Goal: Feedback & Contribution: Submit feedback/report problem

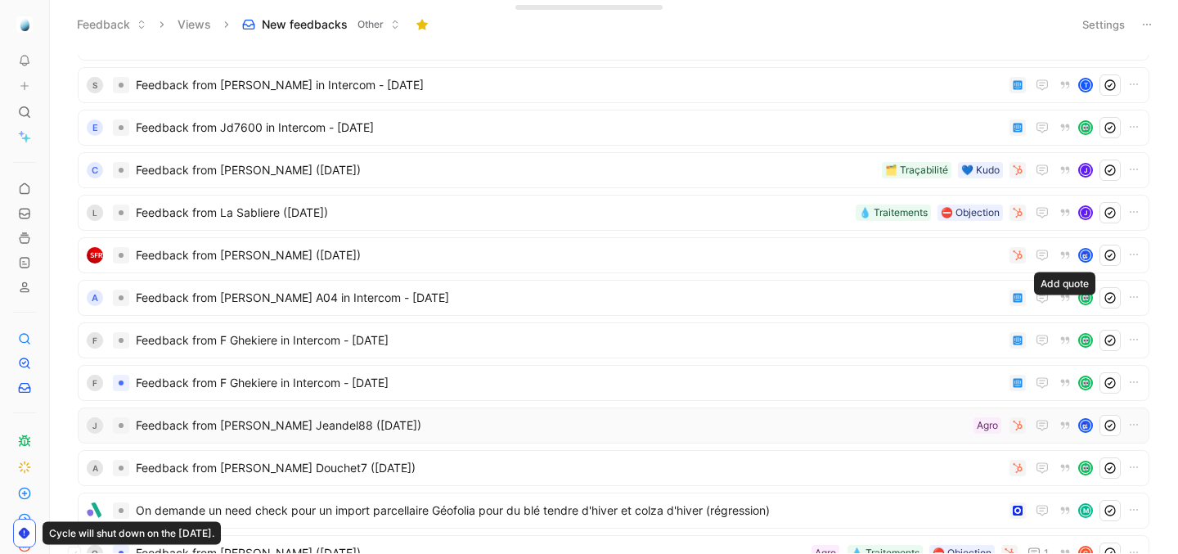
scroll to position [691, 0]
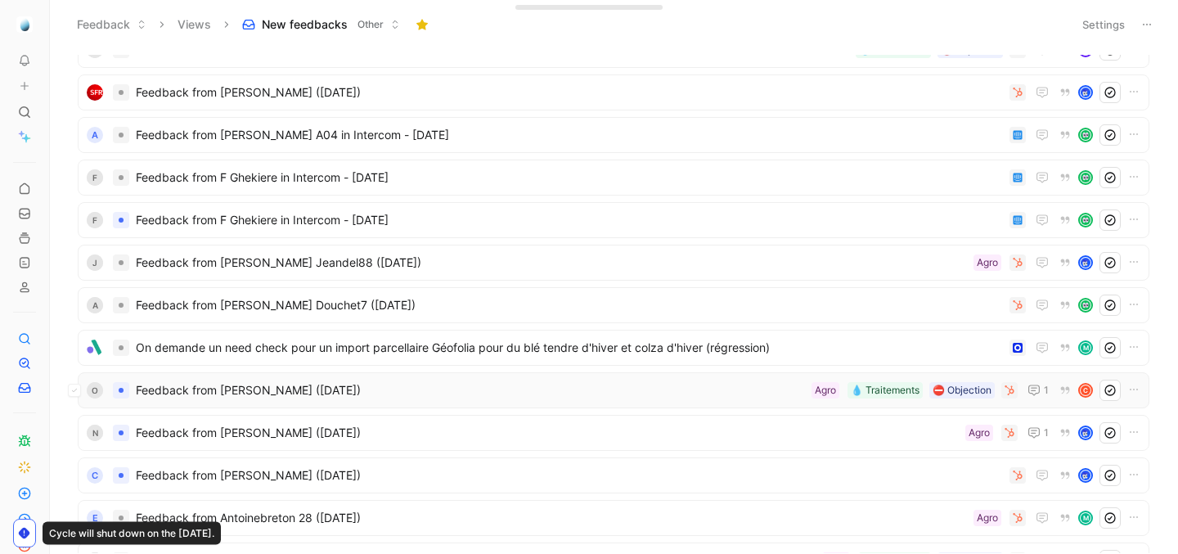
click at [678, 403] on div "O Feedback from [PERSON_NAME] ([DATE]) ⛔️ Objection 💧 Traitements Agro 1 C" at bounding box center [613, 390] width 1071 height 36
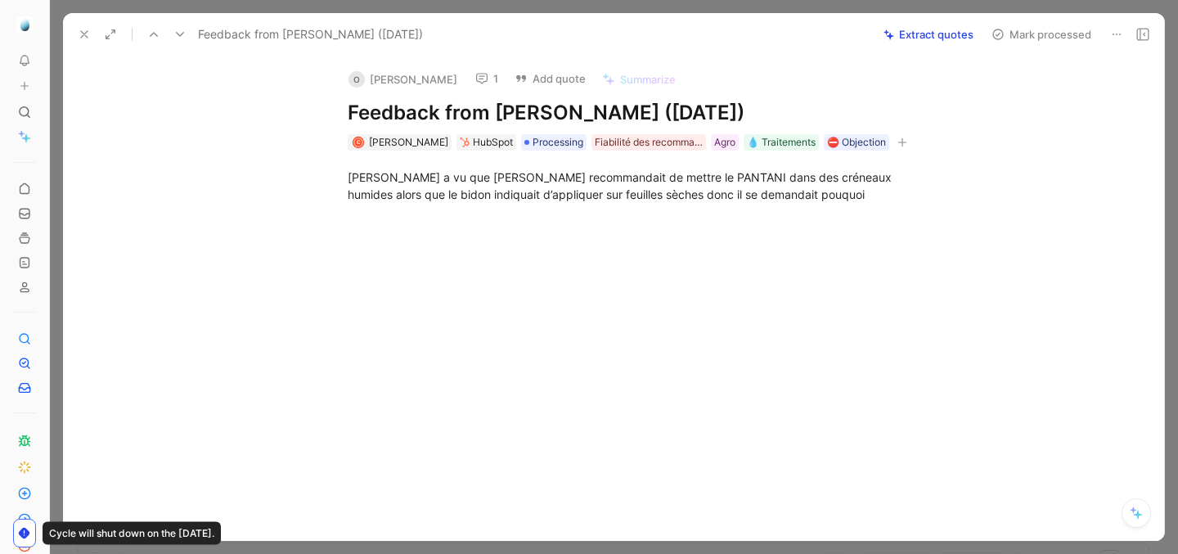
click at [88, 39] on icon at bounding box center [84, 34] width 13 height 13
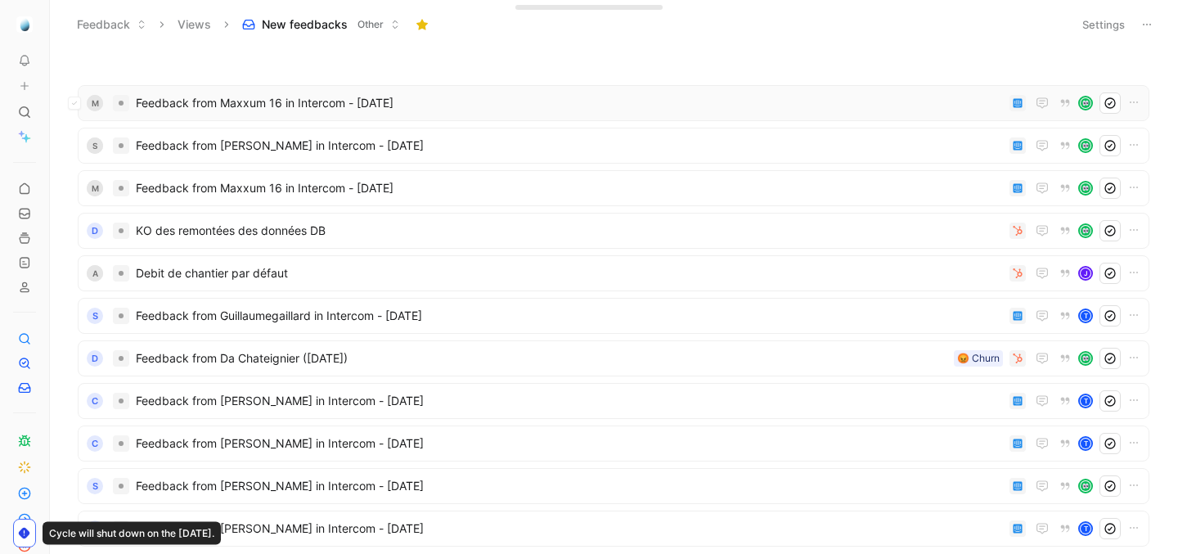
click at [510, 119] on div "M Feedback from Maxxum 16 in Intercom - [DATE]" at bounding box center [613, 103] width 1071 height 36
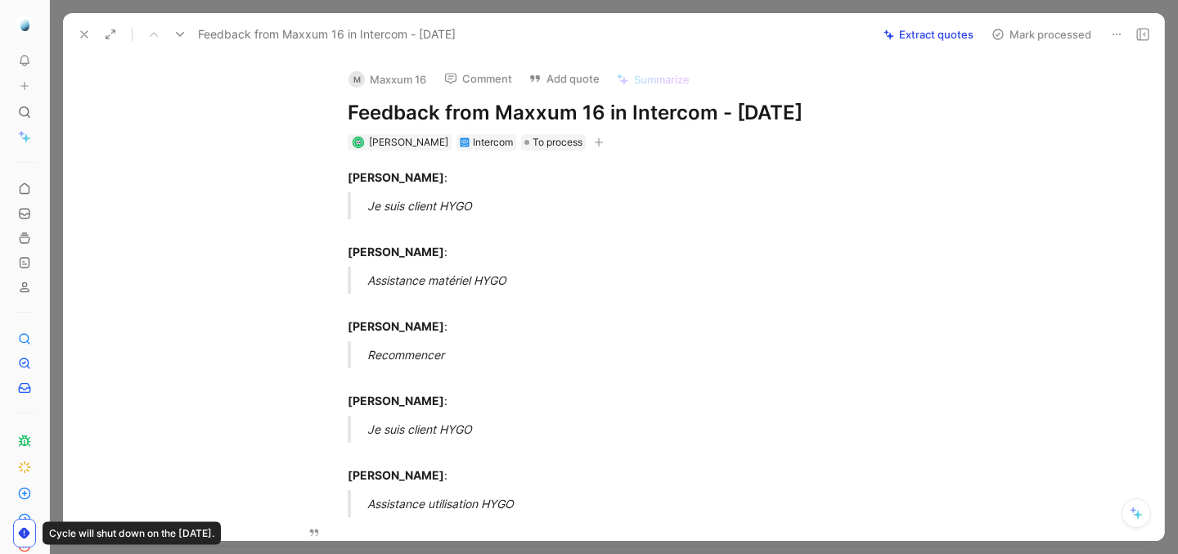
click at [571, 84] on button "Add quote" at bounding box center [564, 78] width 86 height 23
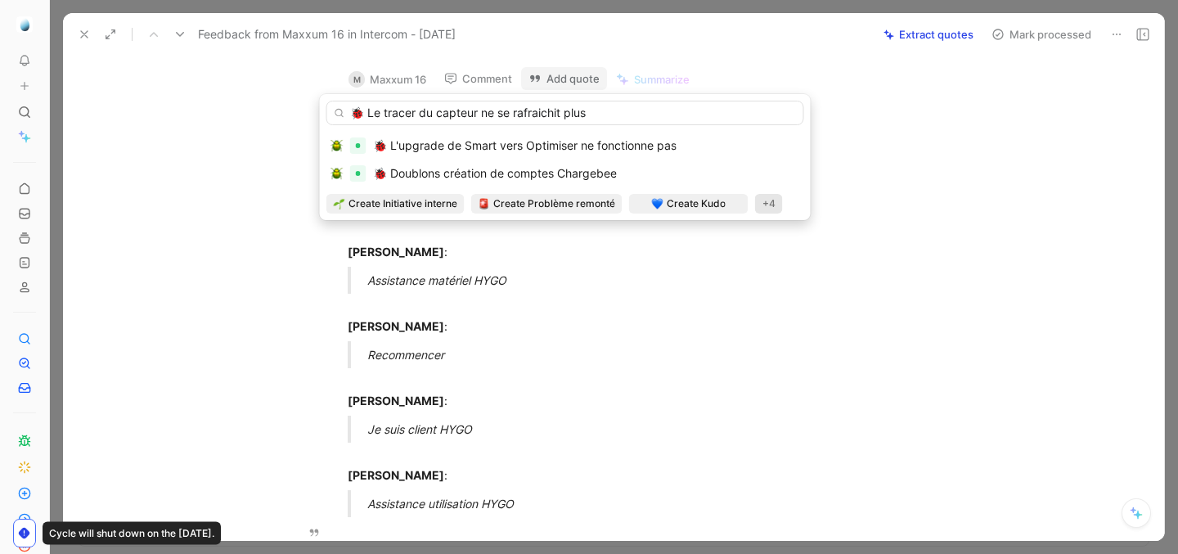
type input "🐞 Le tracer du capteur ne se rafraichit plus"
click at [763, 200] on div "+4" at bounding box center [769, 204] width 28 height 20
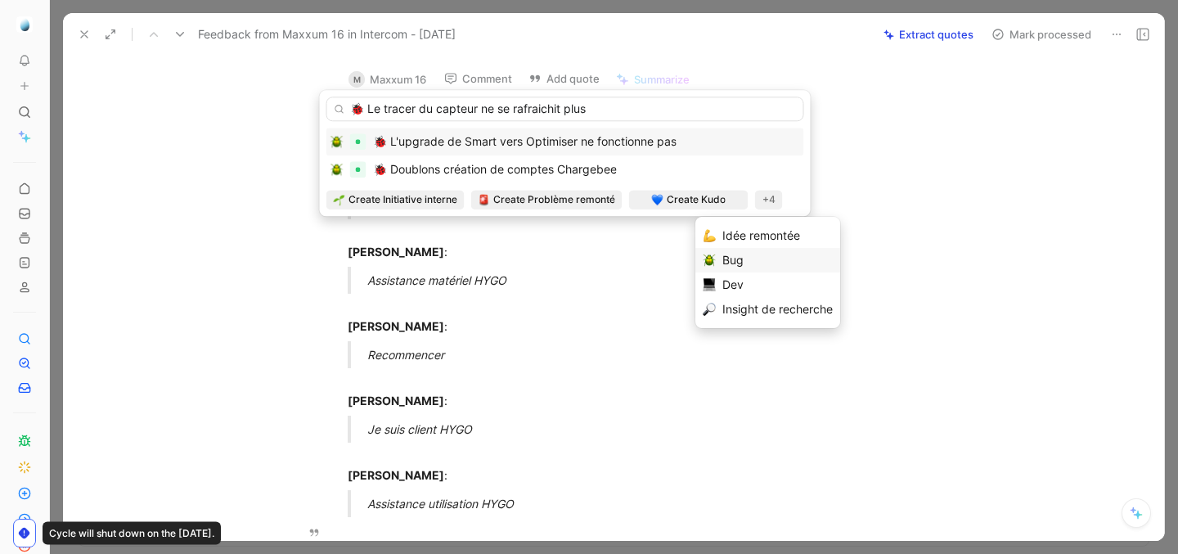
click at [737, 252] on div "Bug" at bounding box center [777, 260] width 110 height 20
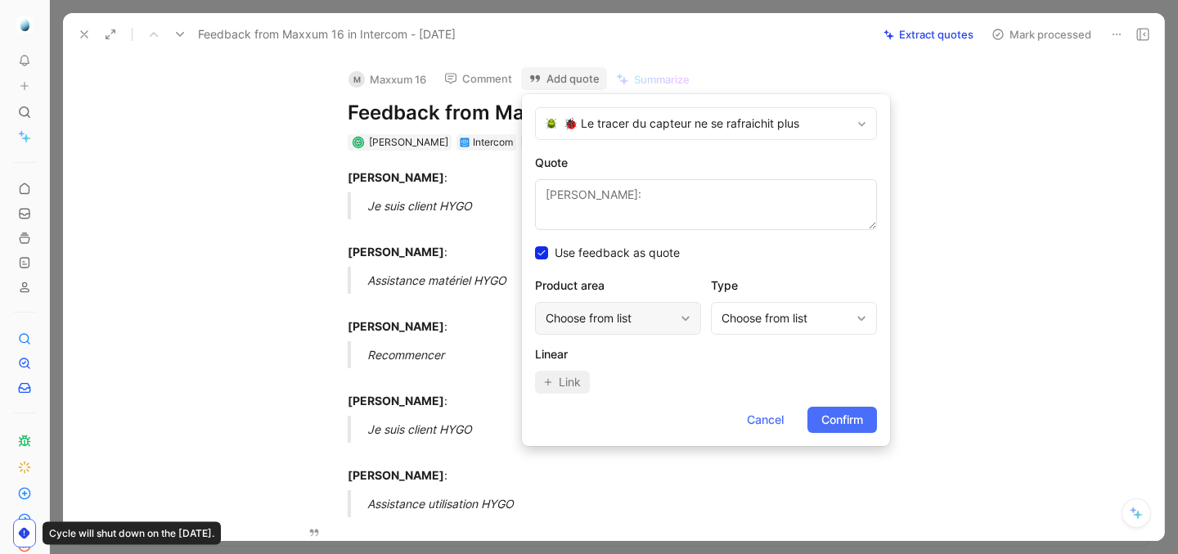
click at [649, 317] on div "Choose from list" at bounding box center [610, 318] width 128 height 20
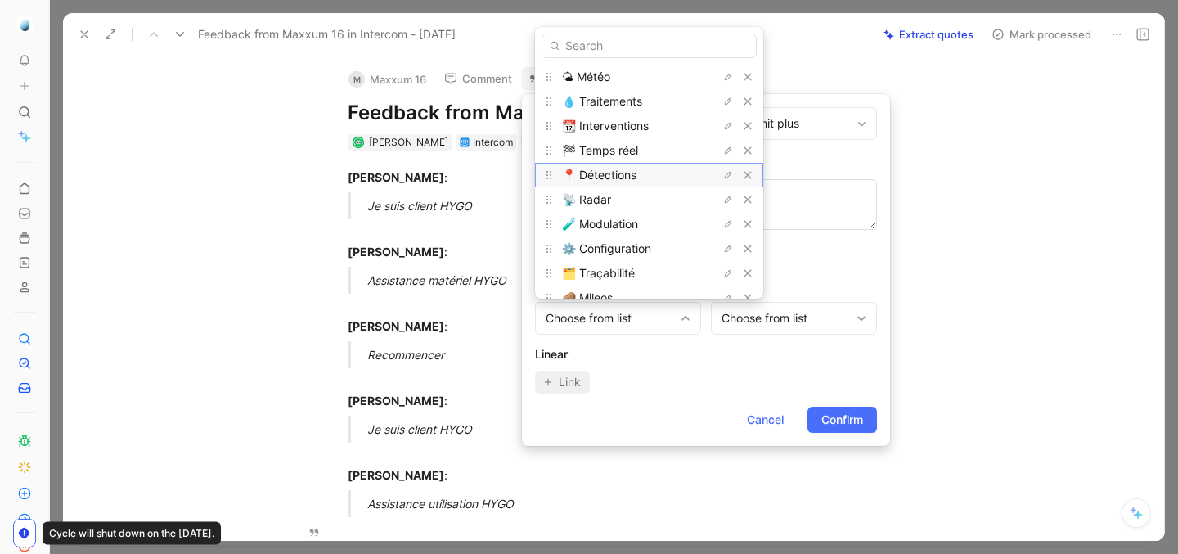
click at [618, 182] on span "📍 Détections" at bounding box center [599, 175] width 74 height 14
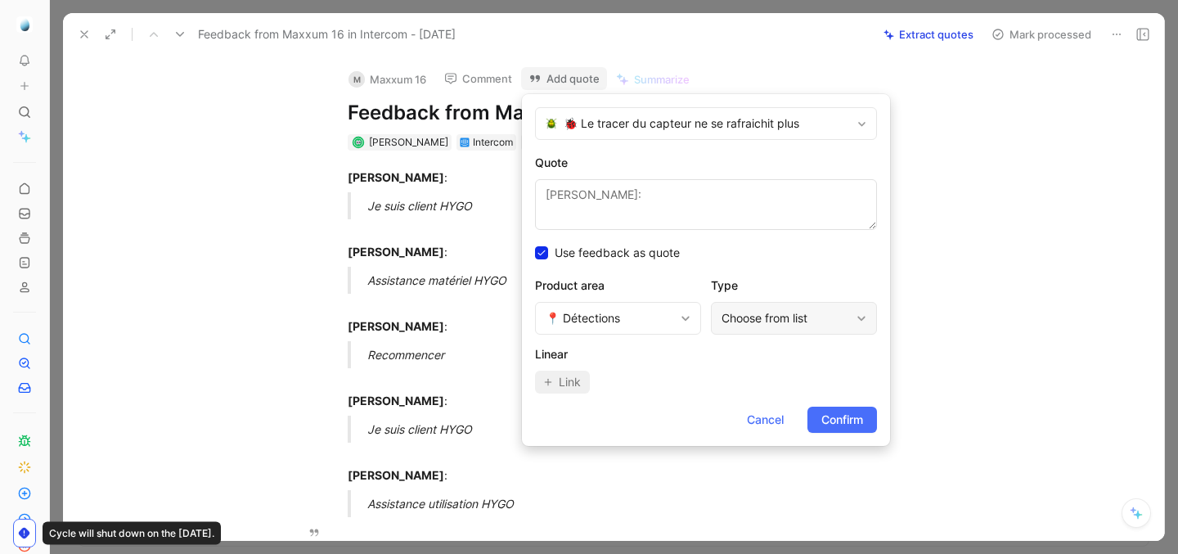
click at [783, 315] on div "Choose from list" at bounding box center [785, 318] width 128 height 20
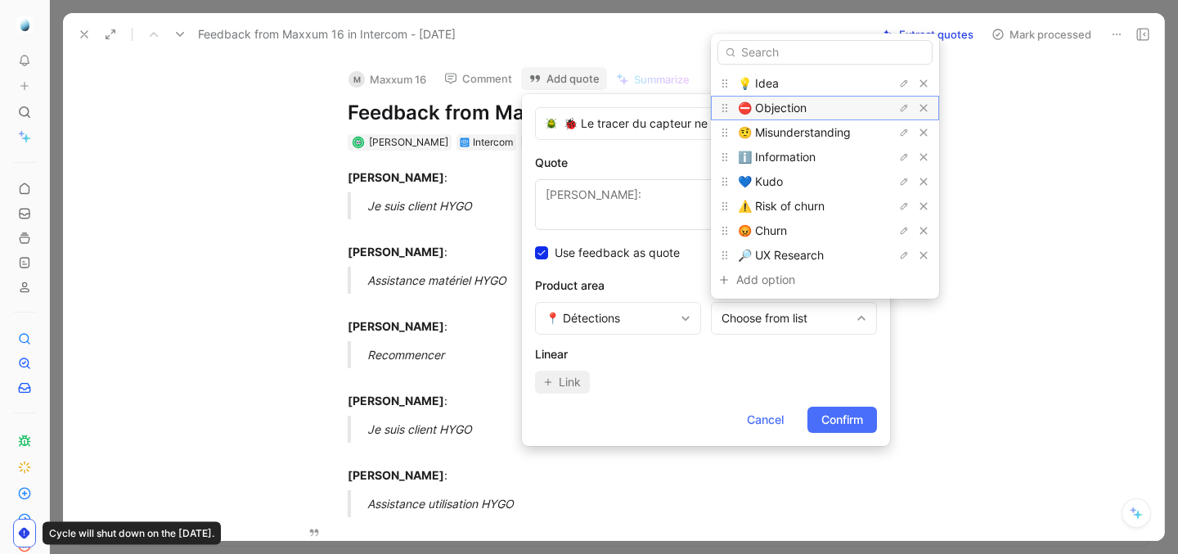
click at [780, 107] on span "⛔️ Objection" at bounding box center [772, 108] width 69 height 14
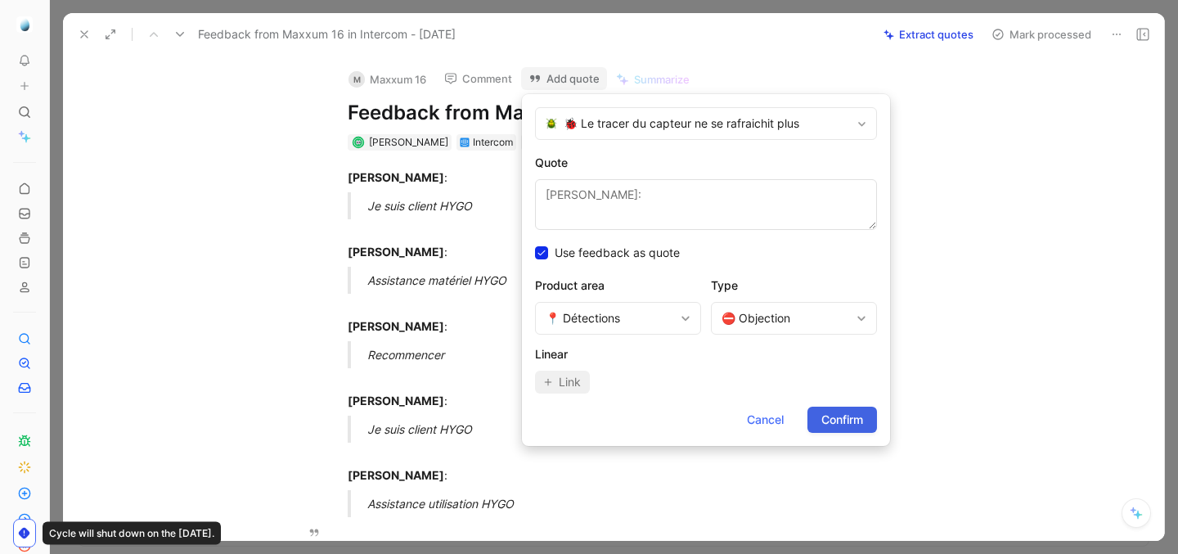
click at [825, 417] on span "Confirm" at bounding box center [842, 420] width 42 height 20
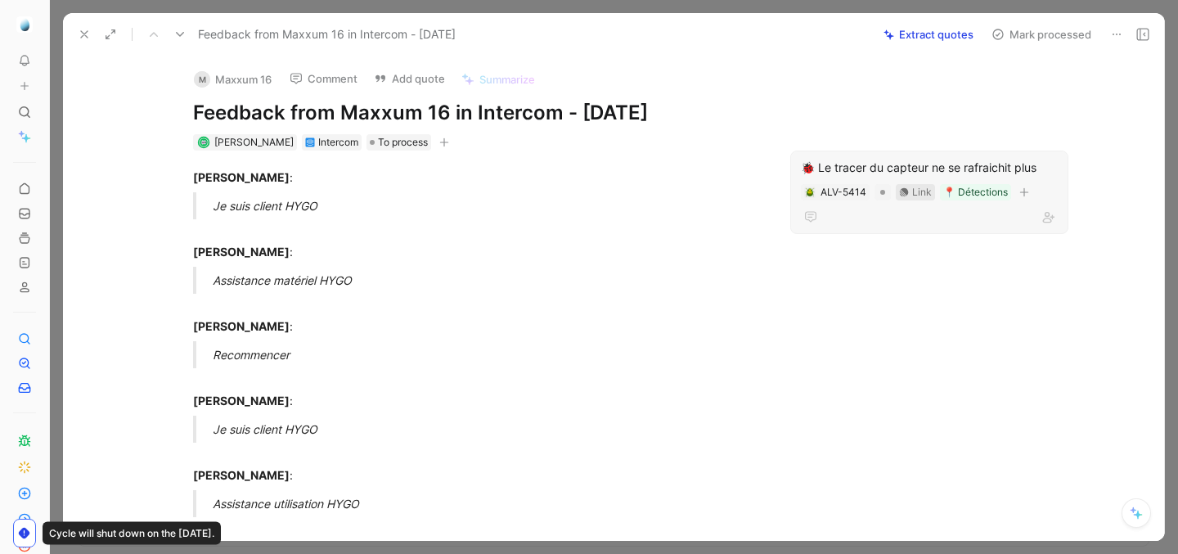
click at [908, 187] on div "Link" at bounding box center [915, 192] width 39 height 16
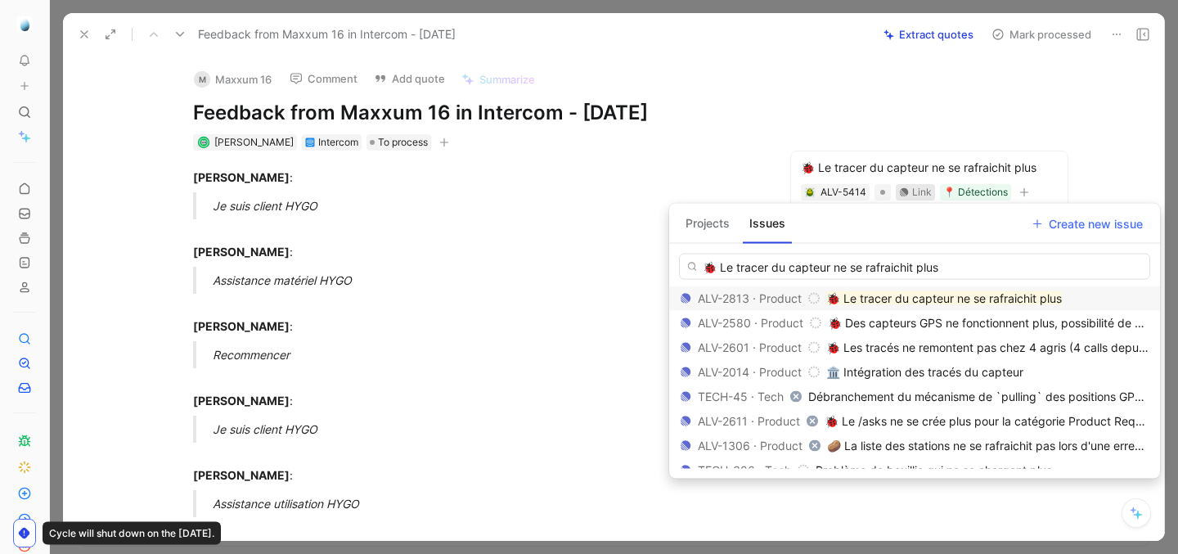
type input "🐞 Le tracer du capteur ne se rafraichit plus"
click at [897, 298] on mark "🐞 Le tracer du capteur ne se rafraichit plus" at bounding box center [944, 298] width 236 height 14
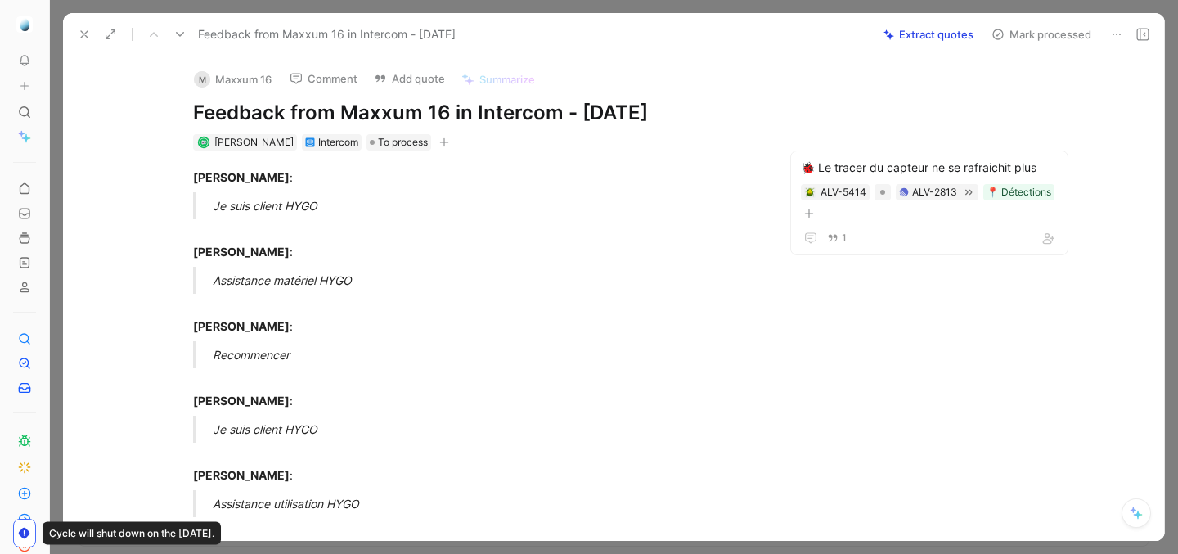
click at [1027, 33] on button "Mark processed" at bounding box center [1041, 34] width 115 height 23
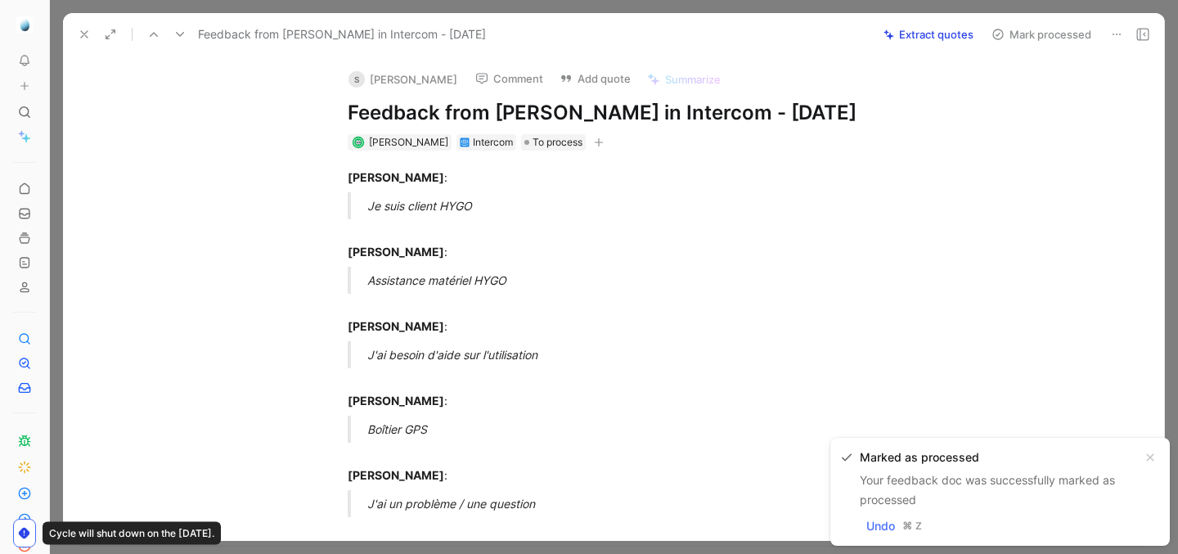
click at [594, 74] on button "Add quote" at bounding box center [595, 78] width 86 height 23
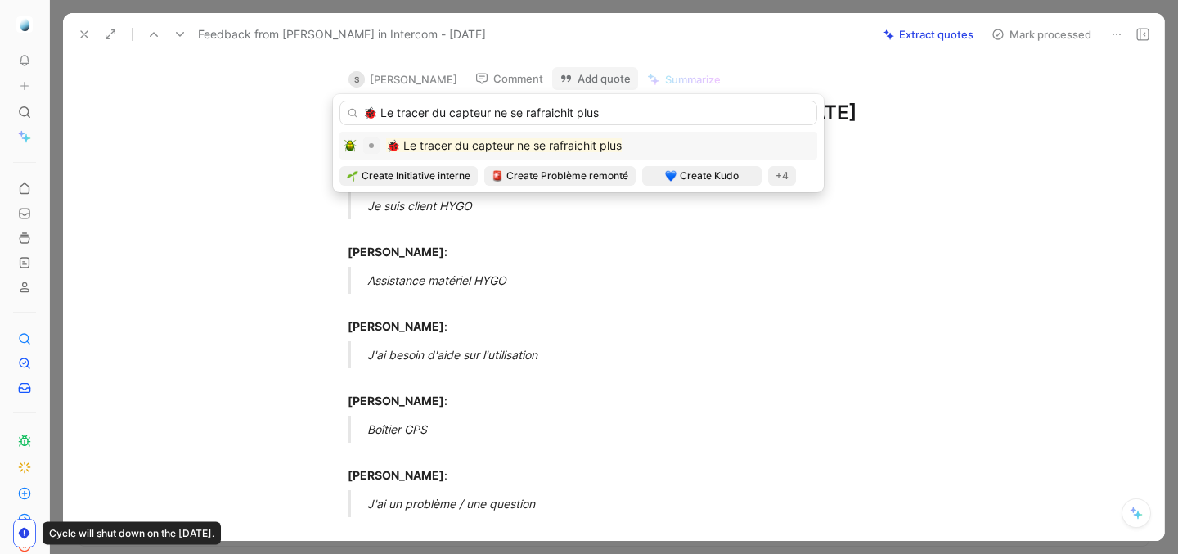
type input "🐞 Le tracer du capteur ne se rafraichit plus"
click at [578, 149] on mark "🐞 Le tracer du capteur ne se rafraichit plus" at bounding box center [504, 145] width 236 height 14
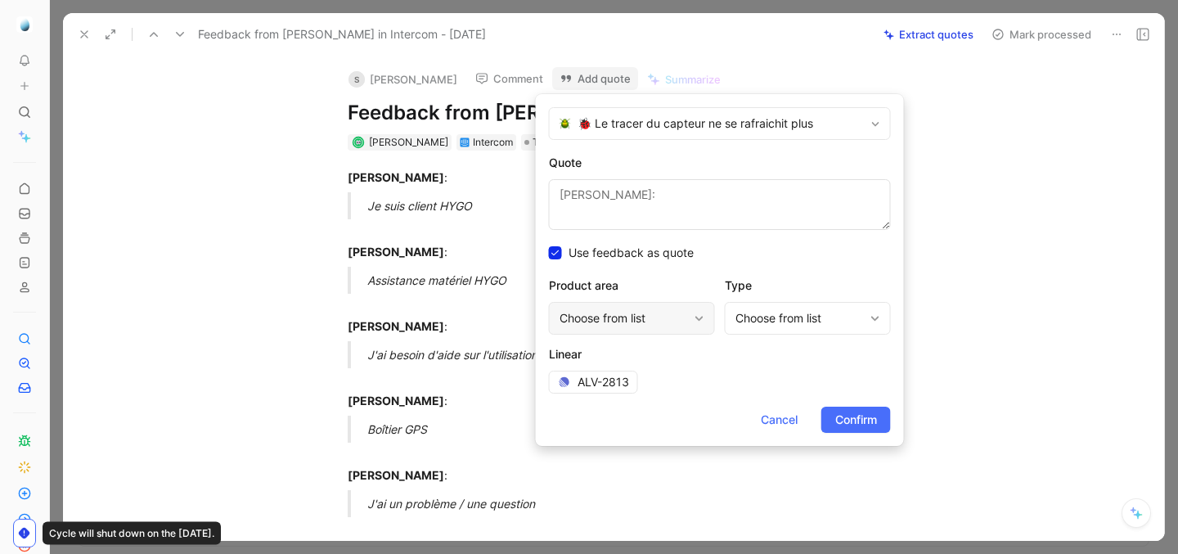
click at [699, 321] on icon at bounding box center [699, 318] width 10 height 10
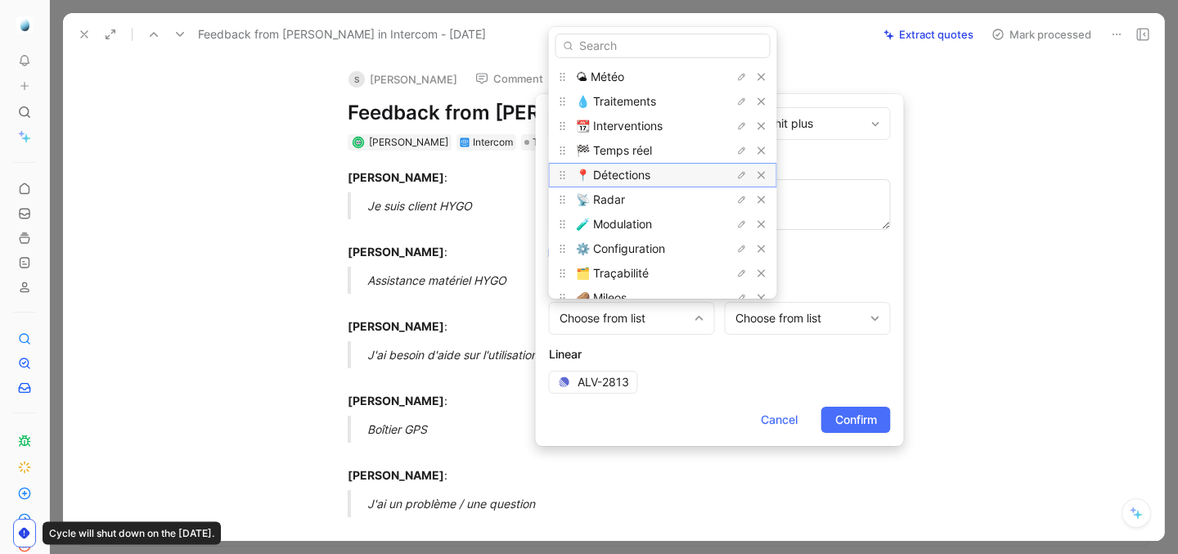
click at [658, 181] on div "📍 Détections" at bounding box center [637, 175] width 123 height 20
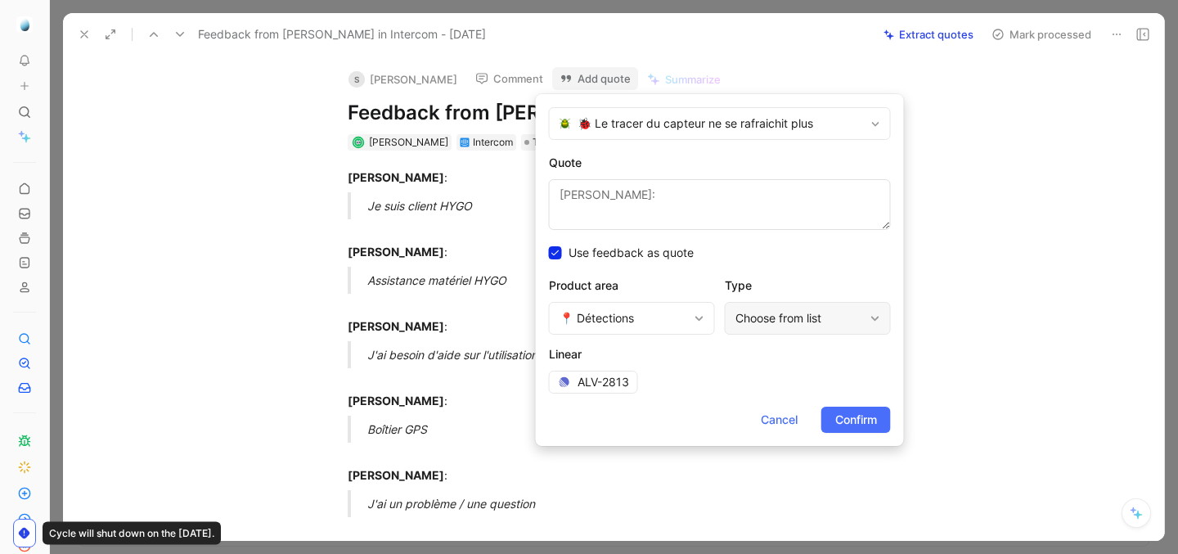
click at [813, 309] on div "Choose from list" at bounding box center [799, 318] width 128 height 20
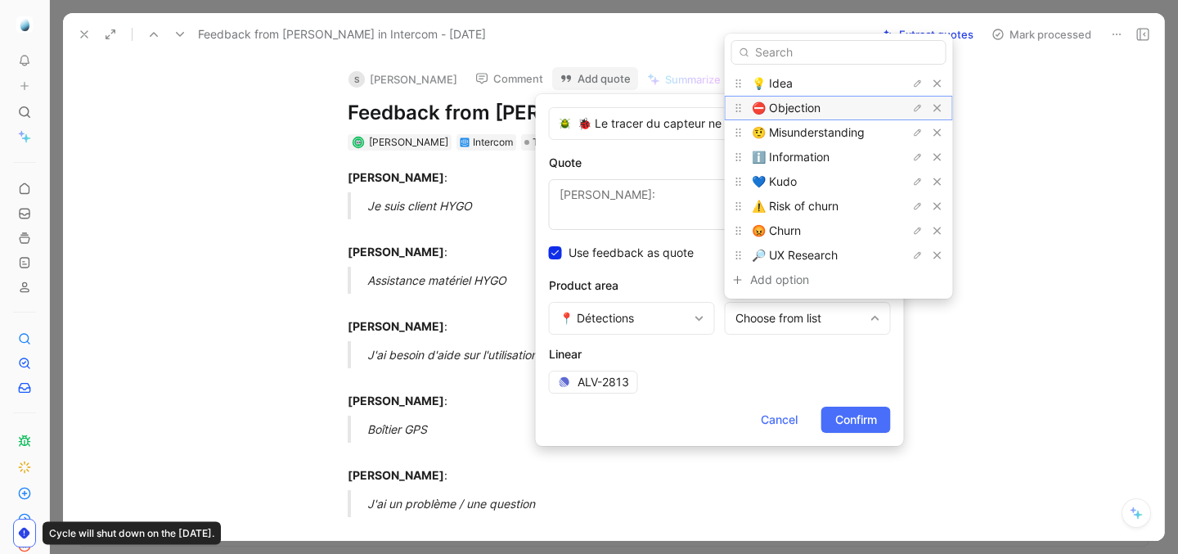
click at [781, 97] on div "⛔️ Objection" at bounding box center [839, 108] width 228 height 25
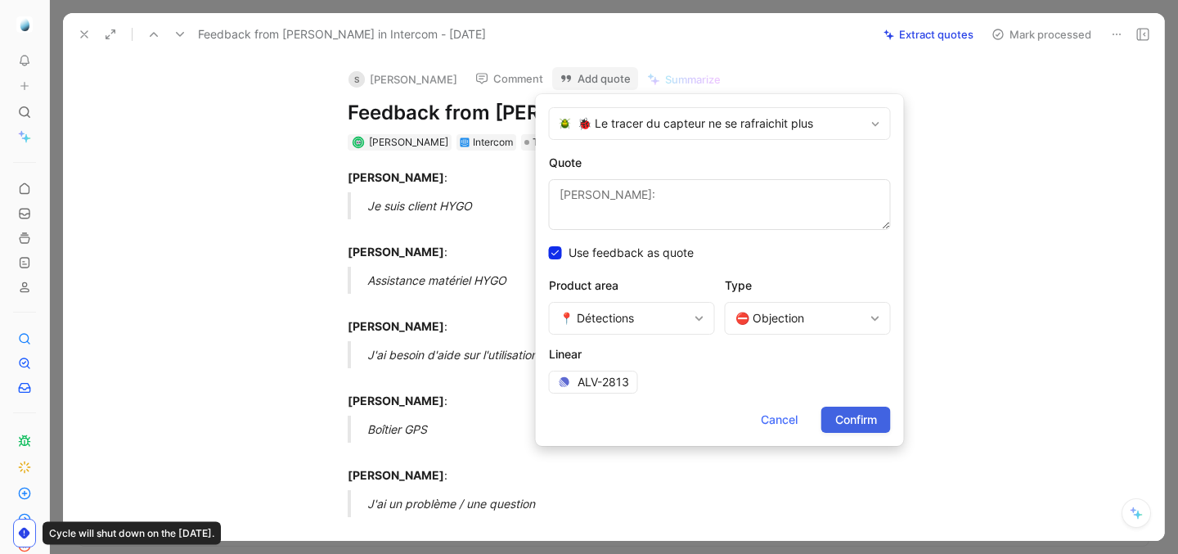
click at [857, 410] on span "Confirm" at bounding box center [856, 420] width 42 height 20
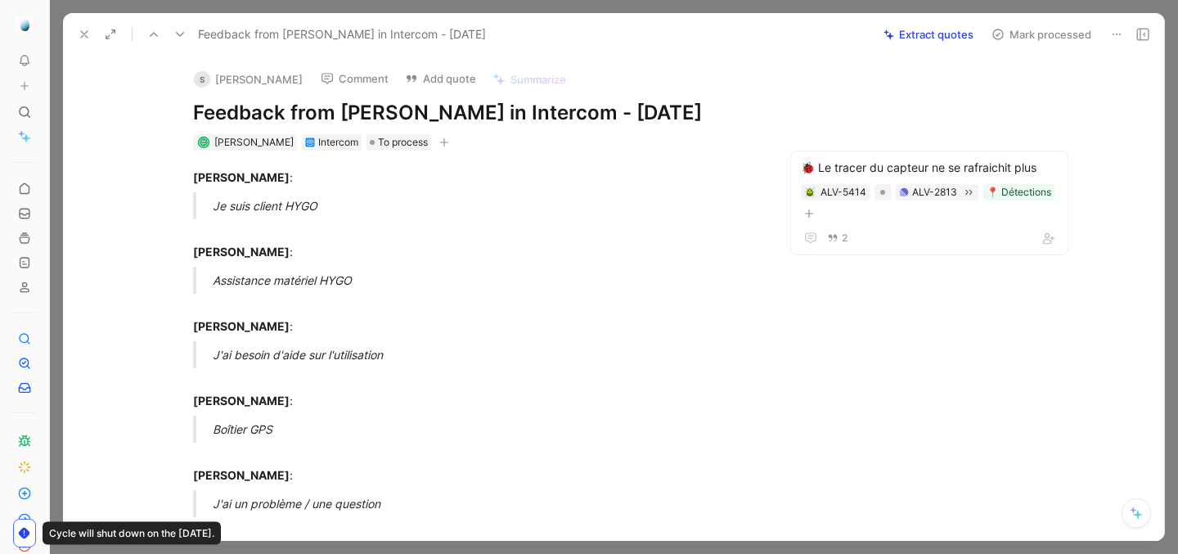
click at [1040, 40] on button "Mark processed" at bounding box center [1041, 34] width 115 height 23
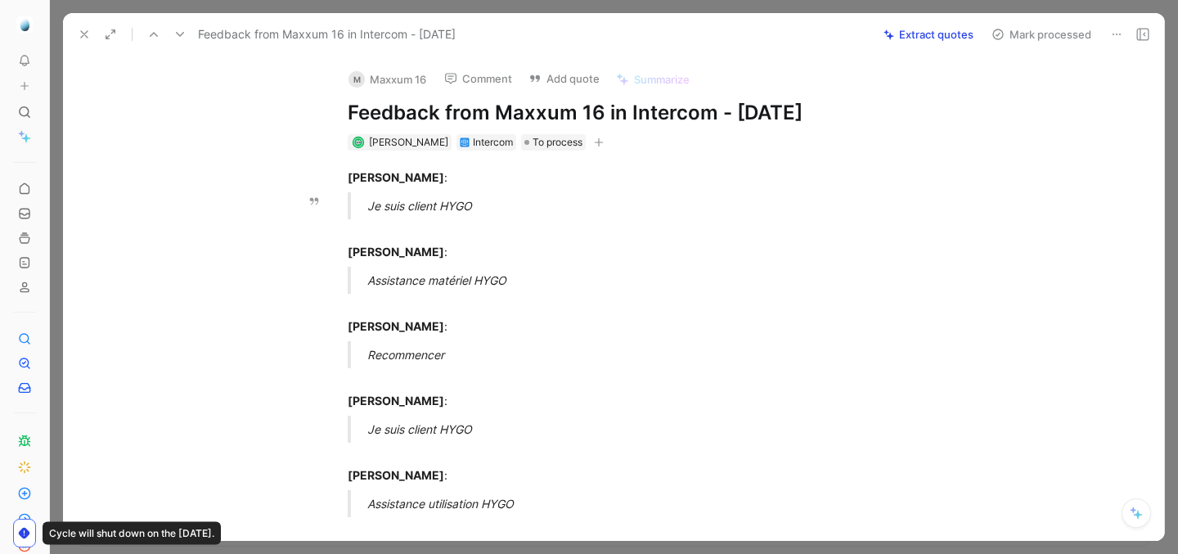
click at [573, 79] on button "Add quote" at bounding box center [564, 78] width 86 height 23
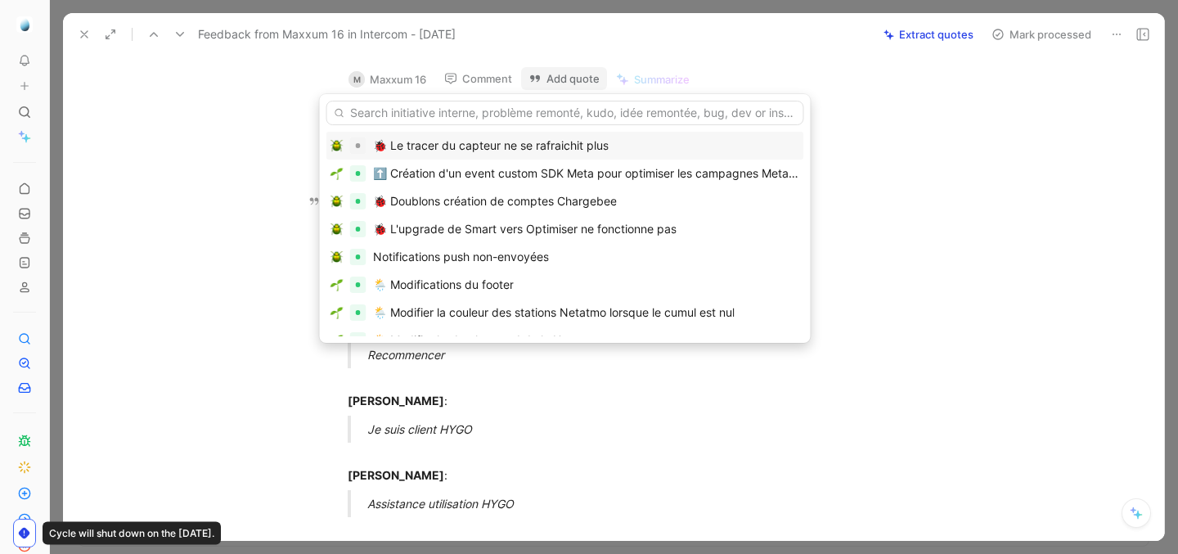
click at [561, 143] on div "🐞 Le tracer du capteur ne se rafraichit plus" at bounding box center [491, 146] width 236 height 20
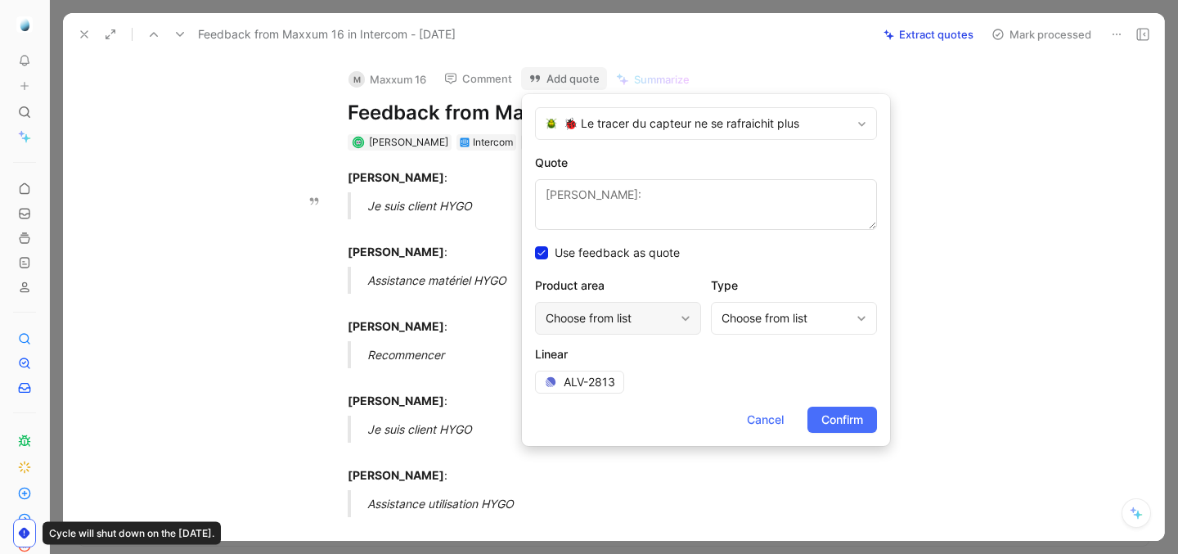
click at [643, 325] on div "Choose from list" at bounding box center [610, 318] width 128 height 20
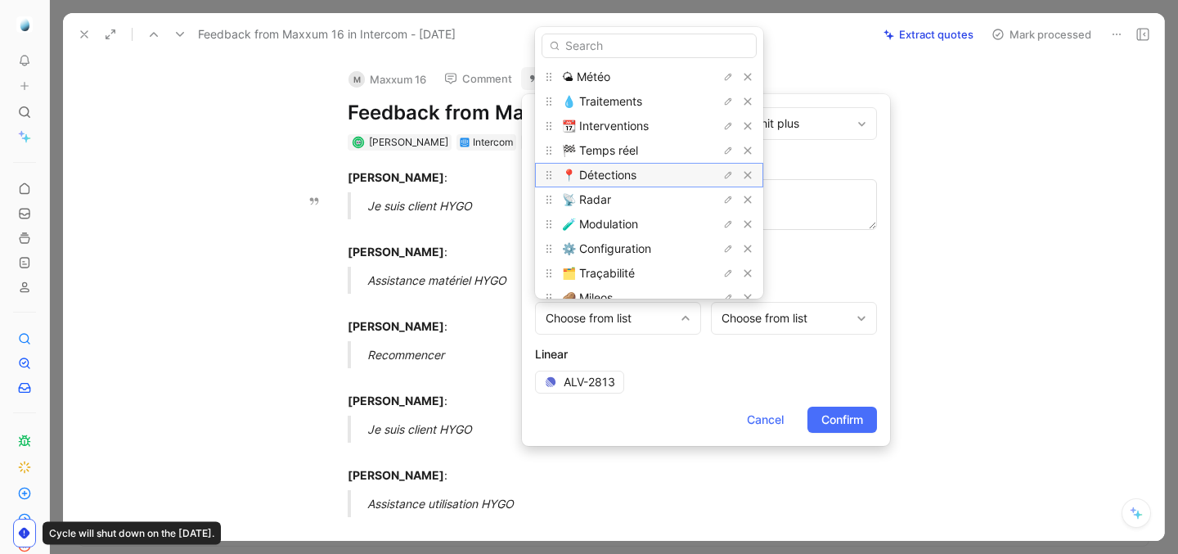
click at [645, 173] on div "📍 Détections" at bounding box center [623, 175] width 123 height 20
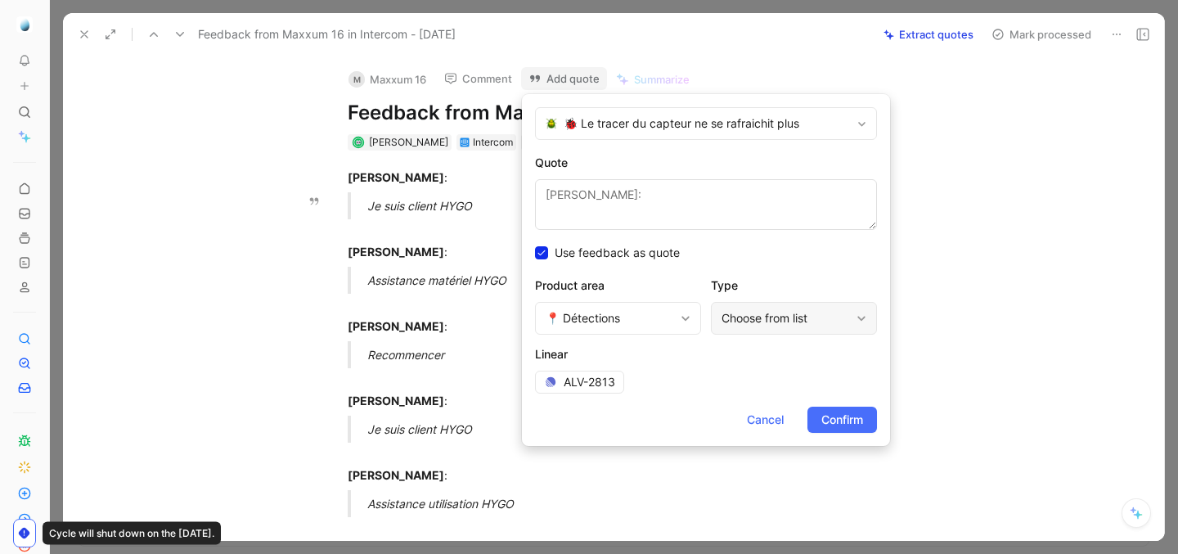
click at [784, 326] on div "Choose from list" at bounding box center [785, 318] width 128 height 20
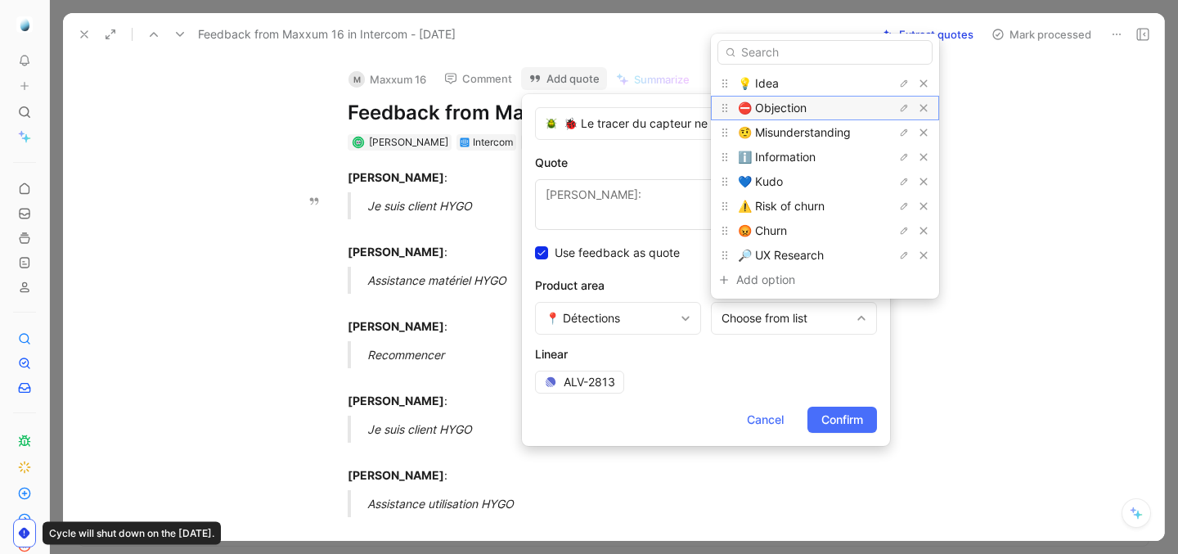
click at [782, 115] on span "⛔️ Objection" at bounding box center [772, 108] width 69 height 14
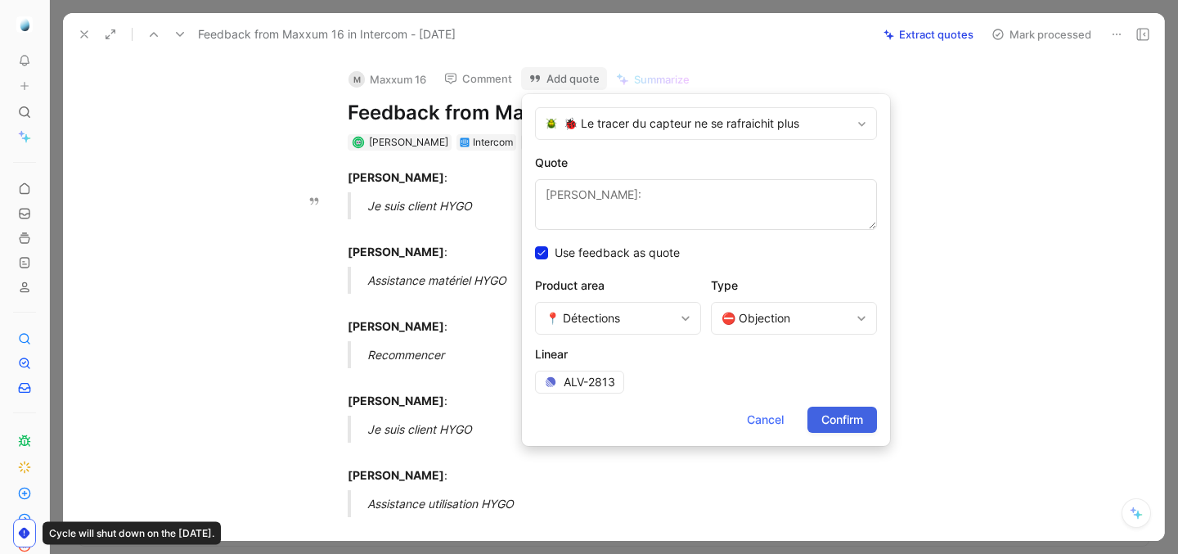
click at [848, 427] on span "Confirm" at bounding box center [842, 420] width 42 height 20
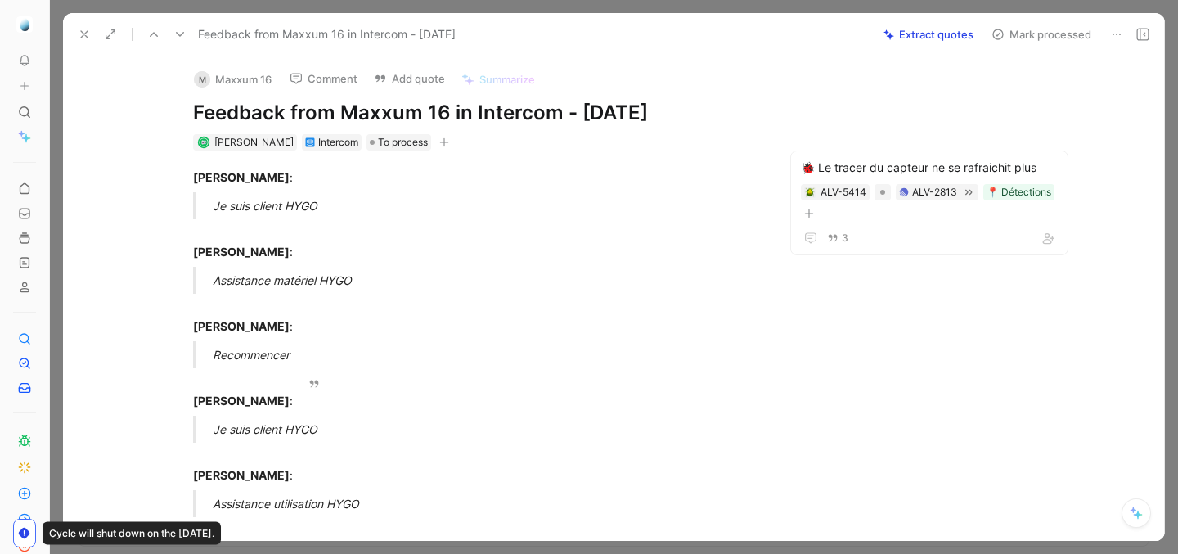
click at [1024, 39] on button "Mark processed" at bounding box center [1041, 34] width 115 height 23
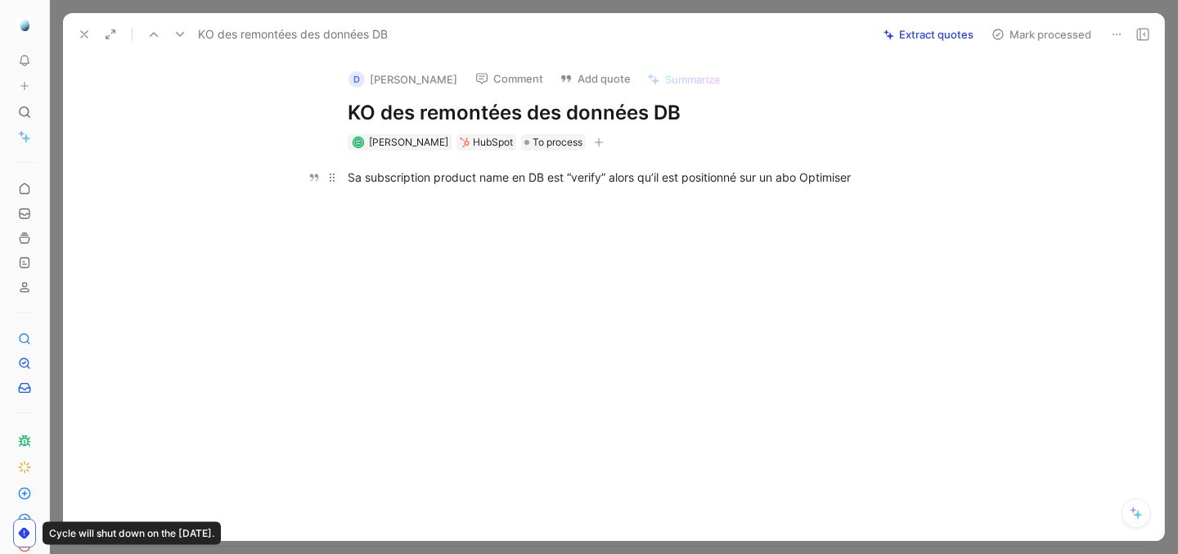
click at [518, 168] on div "Sa subscription product name en DB est “verify” alors qu’il est positionné sur …" at bounding box center [631, 176] width 566 height 17
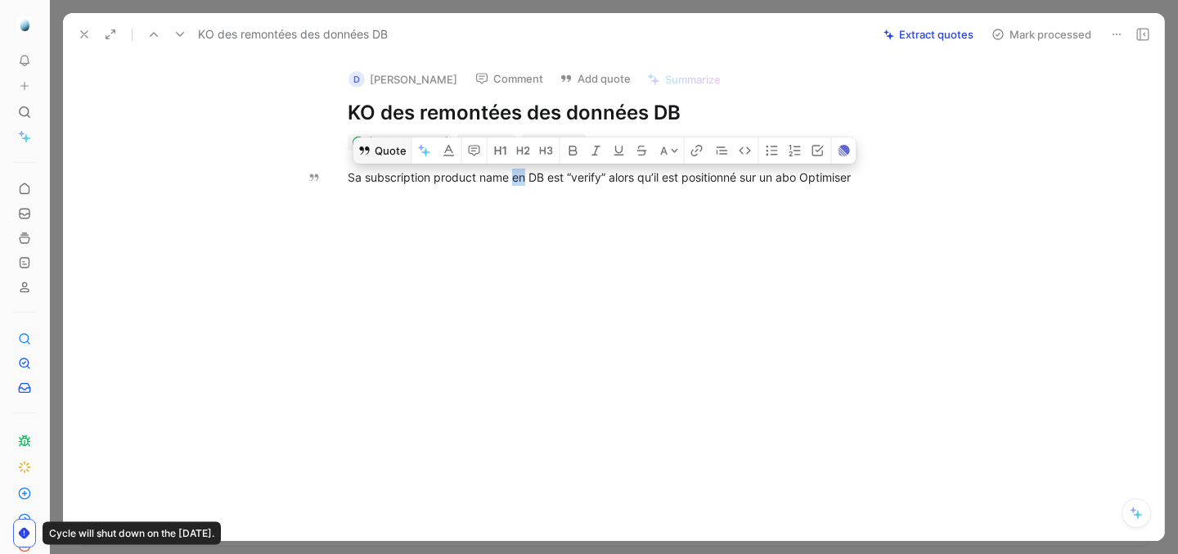
click at [377, 150] on button "Quote" at bounding box center [382, 150] width 58 height 26
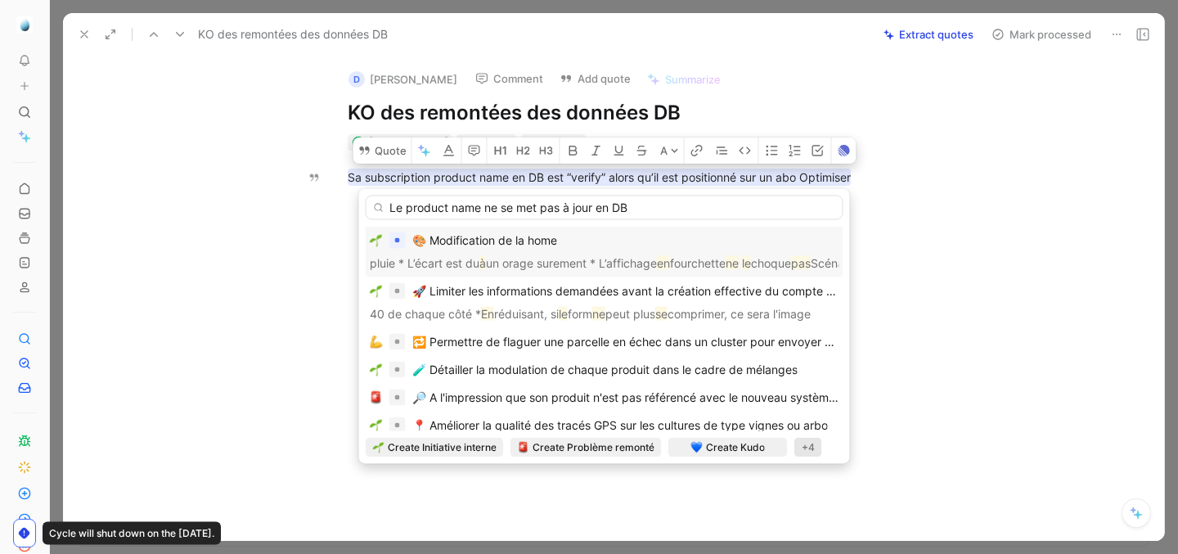
type input "Le product name ne se met pas à jour en DB"
click at [802, 448] on div "+4" at bounding box center [808, 448] width 28 height 20
click at [776, 371] on div "Bug" at bounding box center [816, 367] width 110 height 20
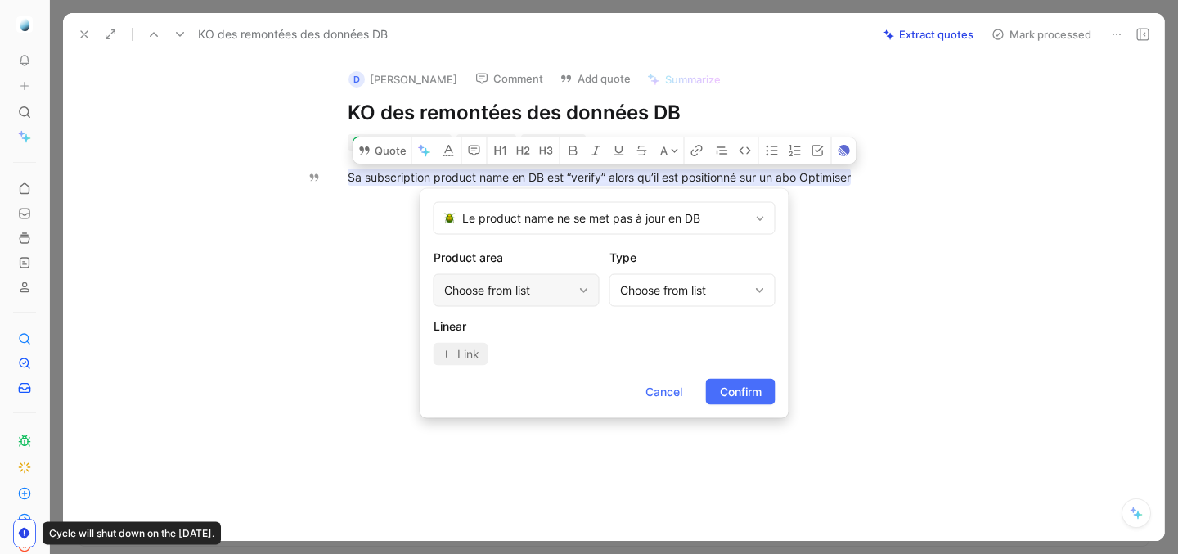
click at [513, 295] on div "Choose from list" at bounding box center [508, 291] width 128 height 20
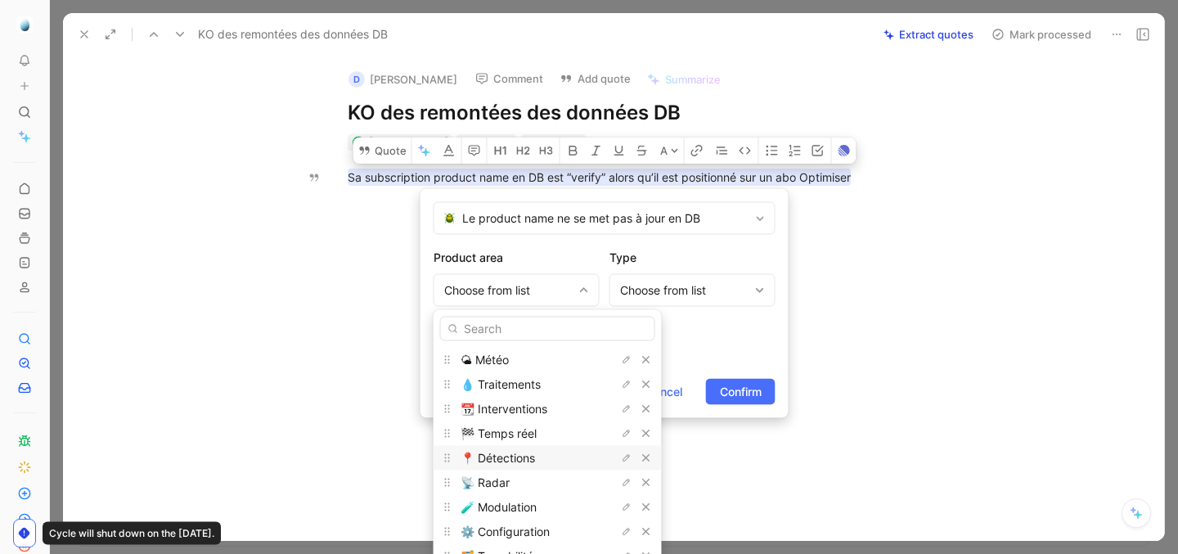
scroll to position [92, 0]
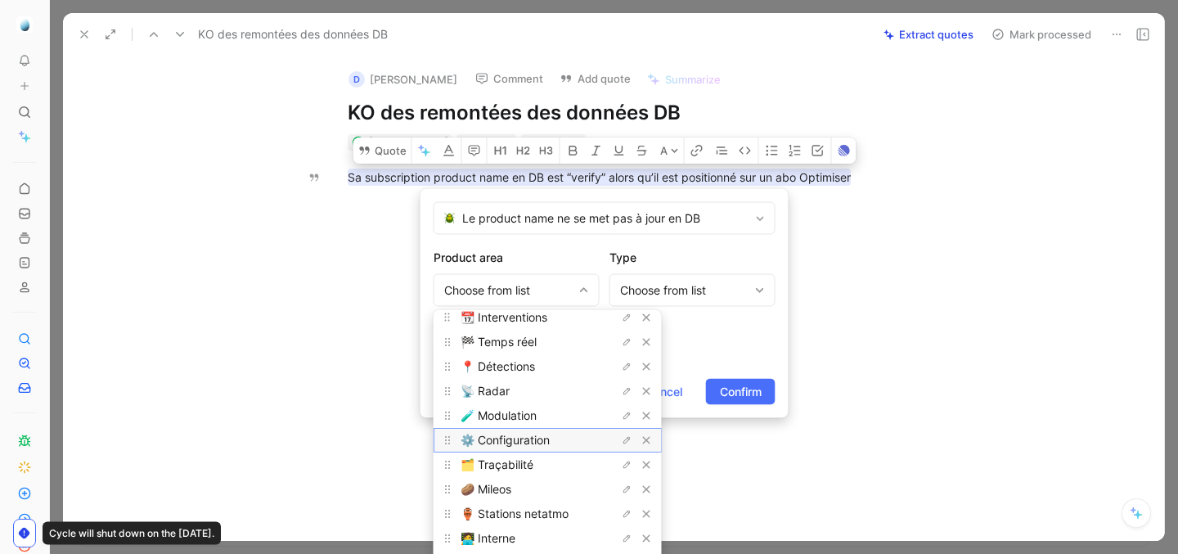
click at [524, 447] on div "⚙️ Configuration" at bounding box center [521, 440] width 123 height 20
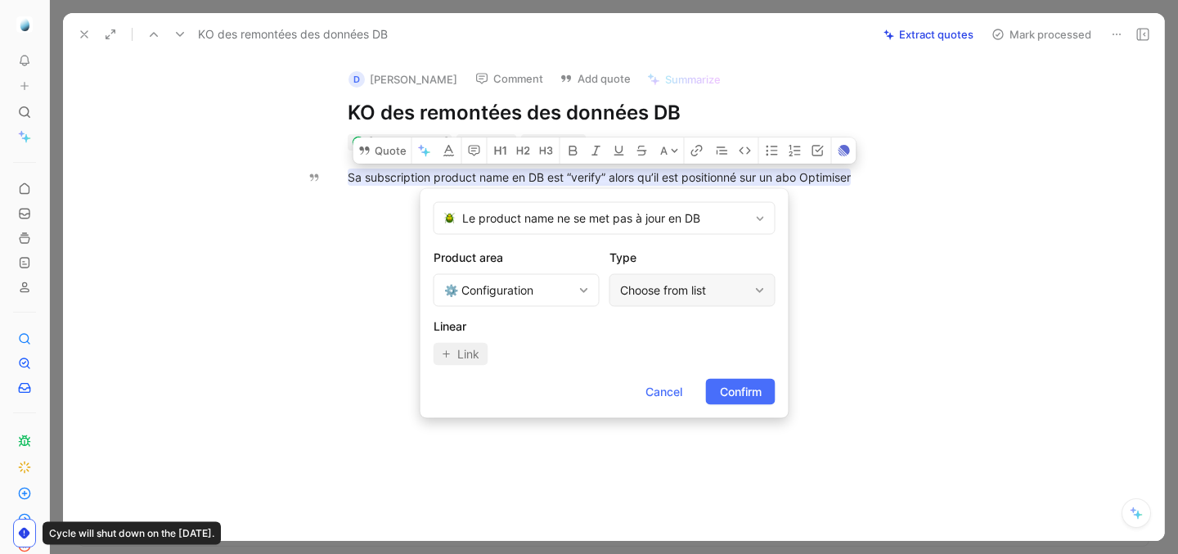
click at [687, 297] on div "Choose from list" at bounding box center [684, 291] width 128 height 20
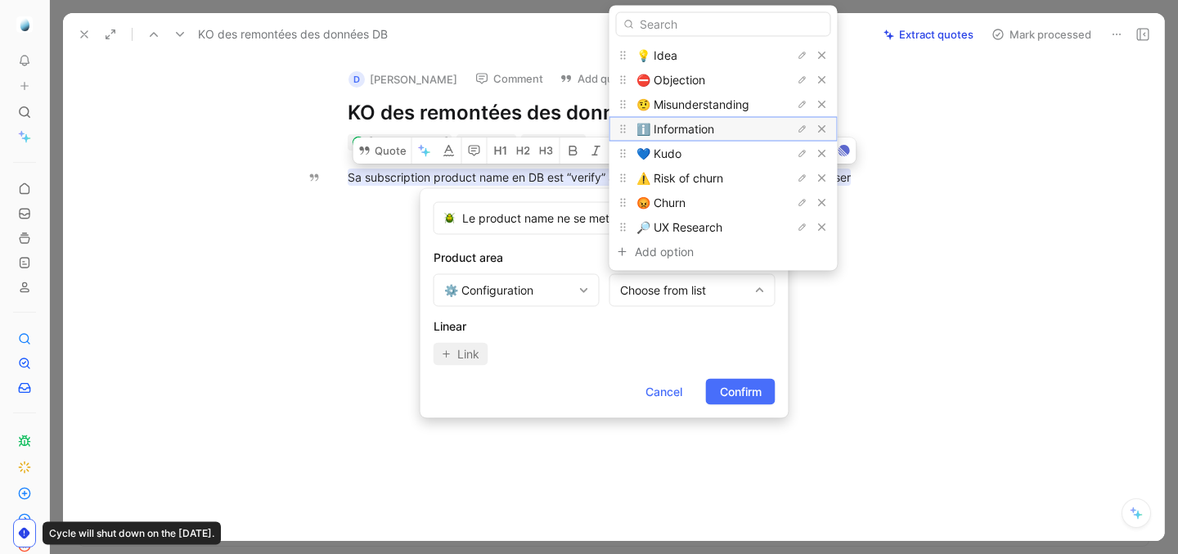
click at [713, 122] on div "ℹ️ Information" at bounding box center [697, 129] width 123 height 20
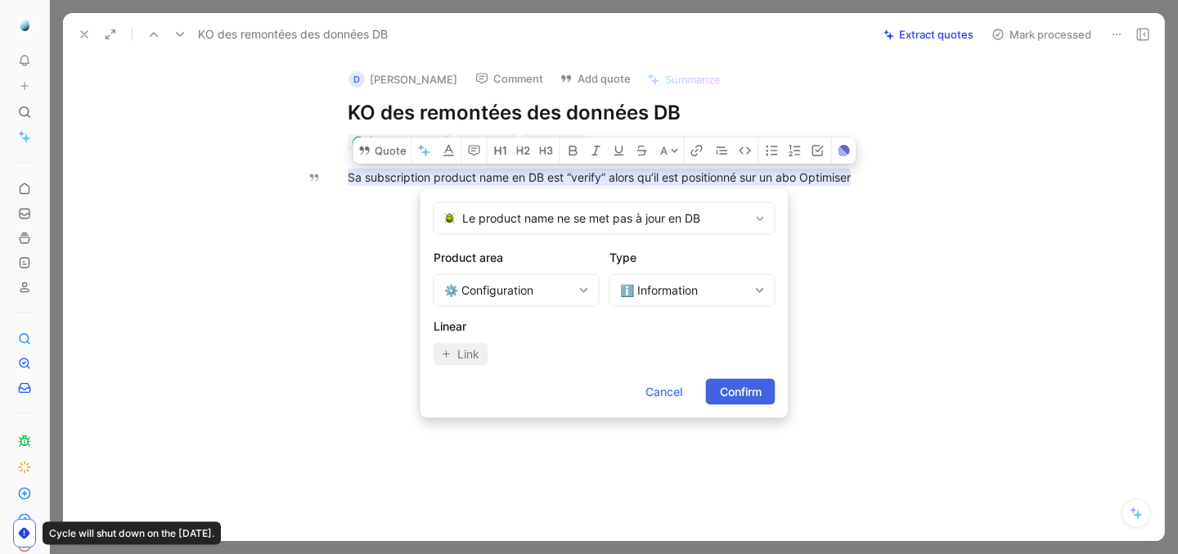
click at [730, 380] on button "Confirm" at bounding box center [741, 392] width 70 height 26
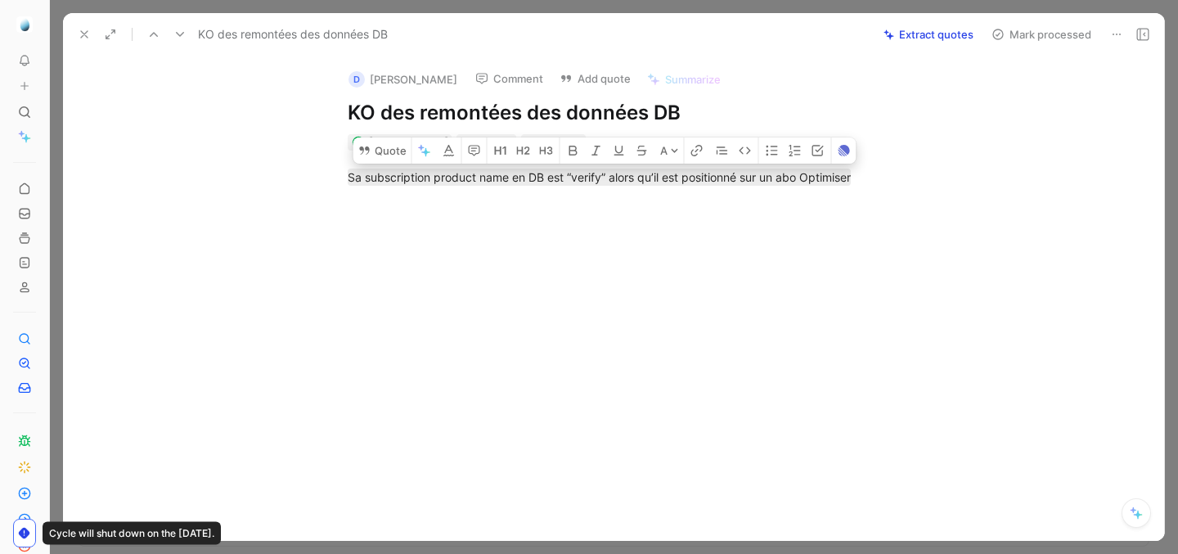
click at [1024, 32] on button "Mark processed" at bounding box center [1041, 34] width 115 height 23
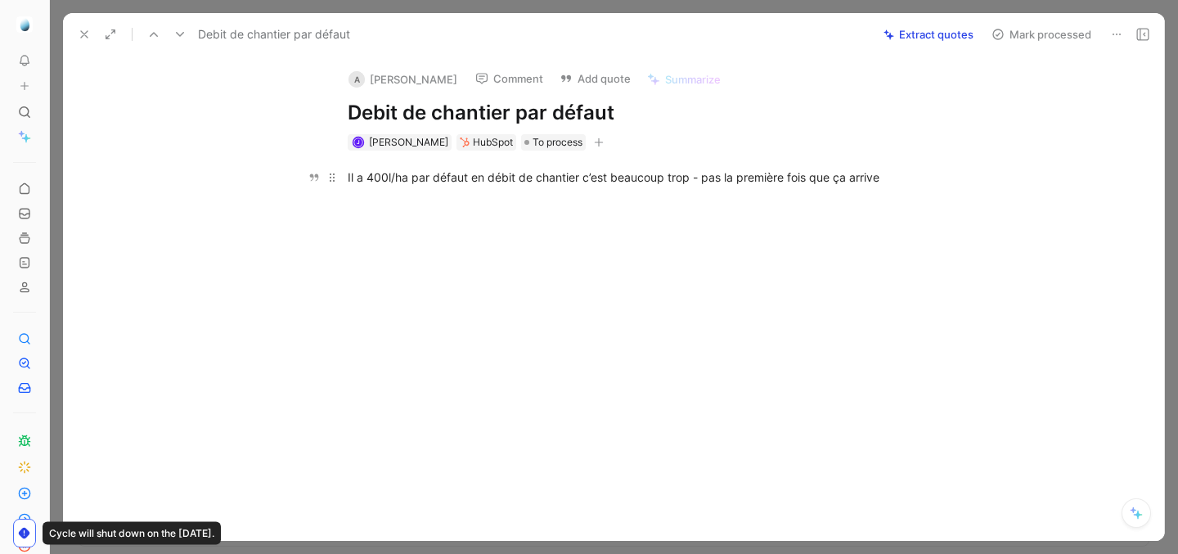
click at [827, 181] on div "Il a 400l/ha par défaut en débit de chantier c’est beaucoup trop - pas la premi…" at bounding box center [631, 176] width 566 height 17
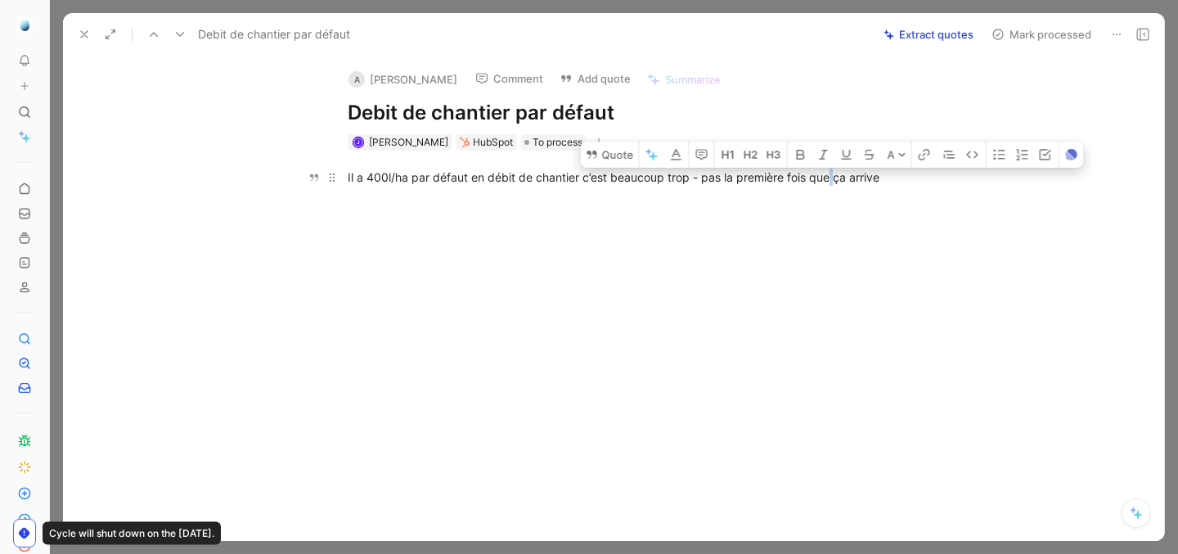
click at [827, 181] on div "Il a 400l/ha par défaut en débit de chantier c’est beaucoup trop - pas la premi…" at bounding box center [631, 176] width 566 height 17
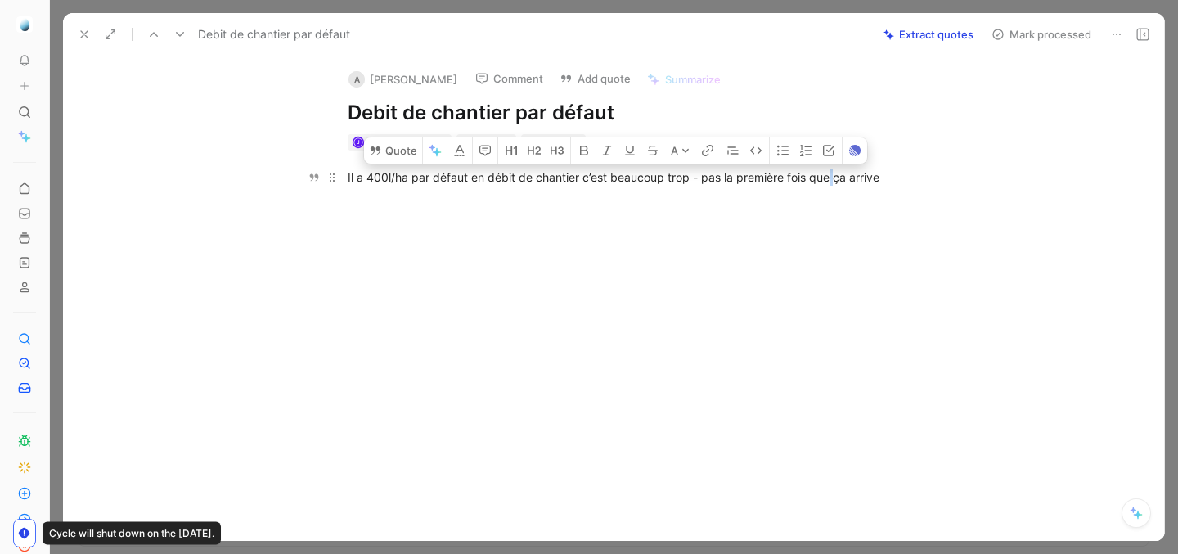
copy div "Il a 400l/ha par défaut en débit de chantier c’est beaucoup trop - pas la premi…"
click at [401, 146] on button "Quote" at bounding box center [393, 150] width 58 height 26
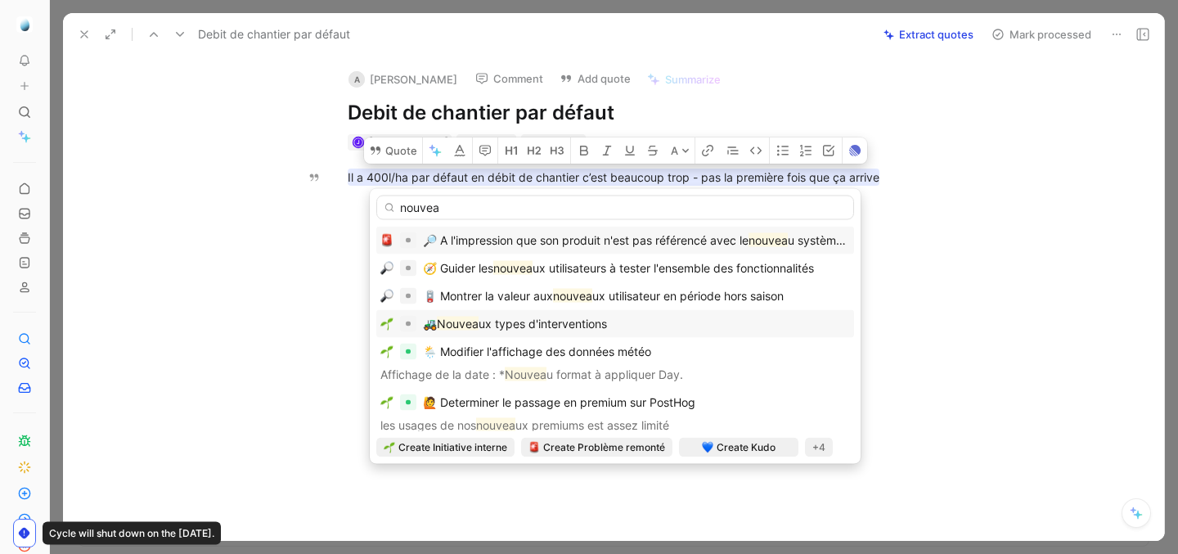
type input "nouvea"
click at [506, 323] on span "ux types d'interventions" at bounding box center [542, 324] width 128 height 14
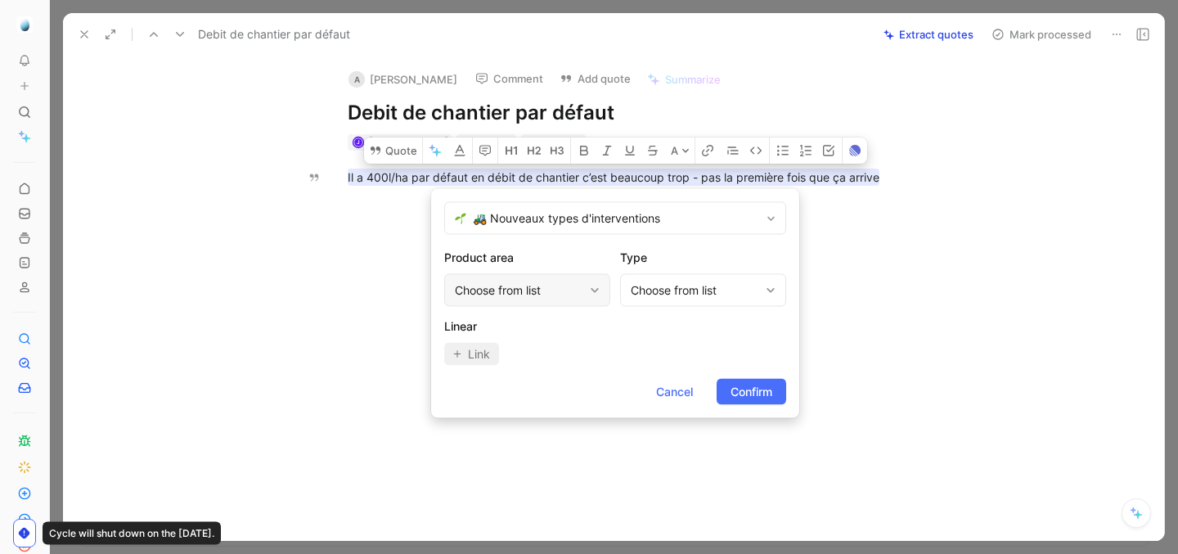
click at [555, 278] on div "Choose from list" at bounding box center [527, 290] width 166 height 33
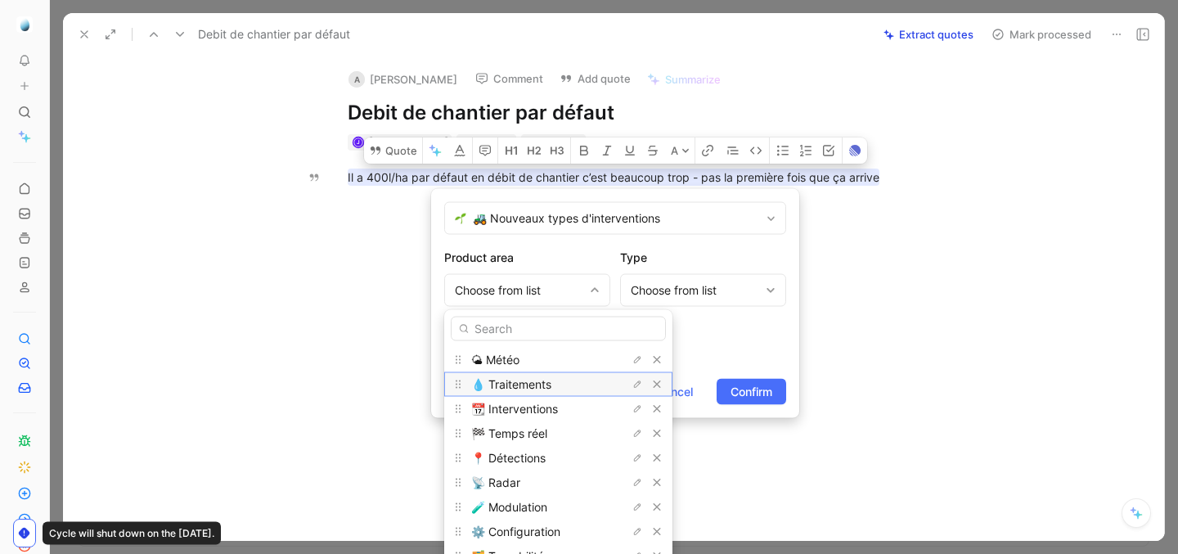
click at [543, 387] on span "💧 Traitements" at bounding box center [511, 384] width 80 height 14
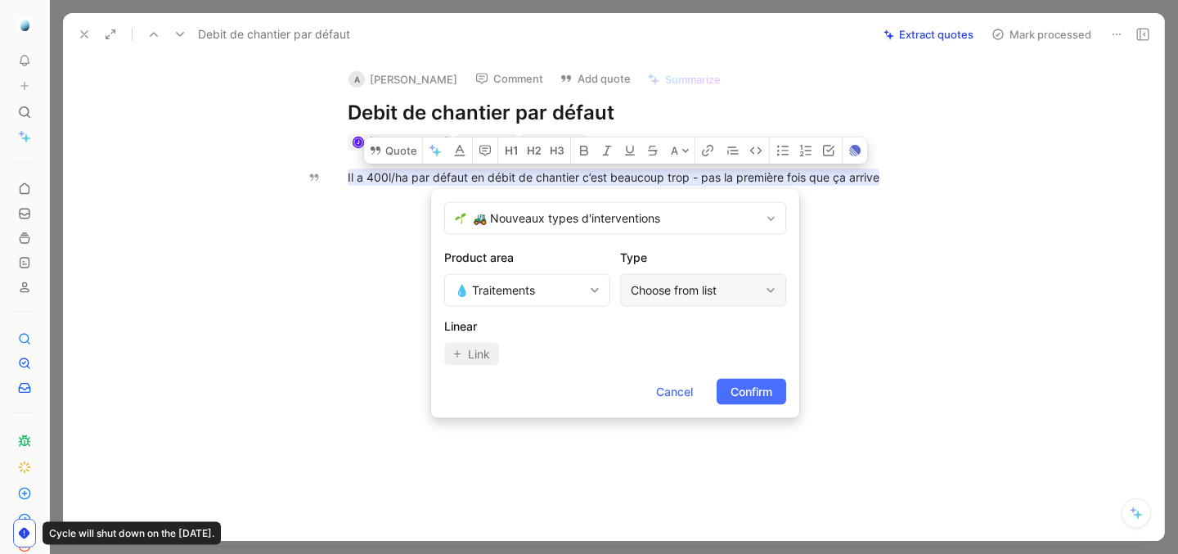
click at [666, 294] on div "Choose from list" at bounding box center [695, 291] width 128 height 20
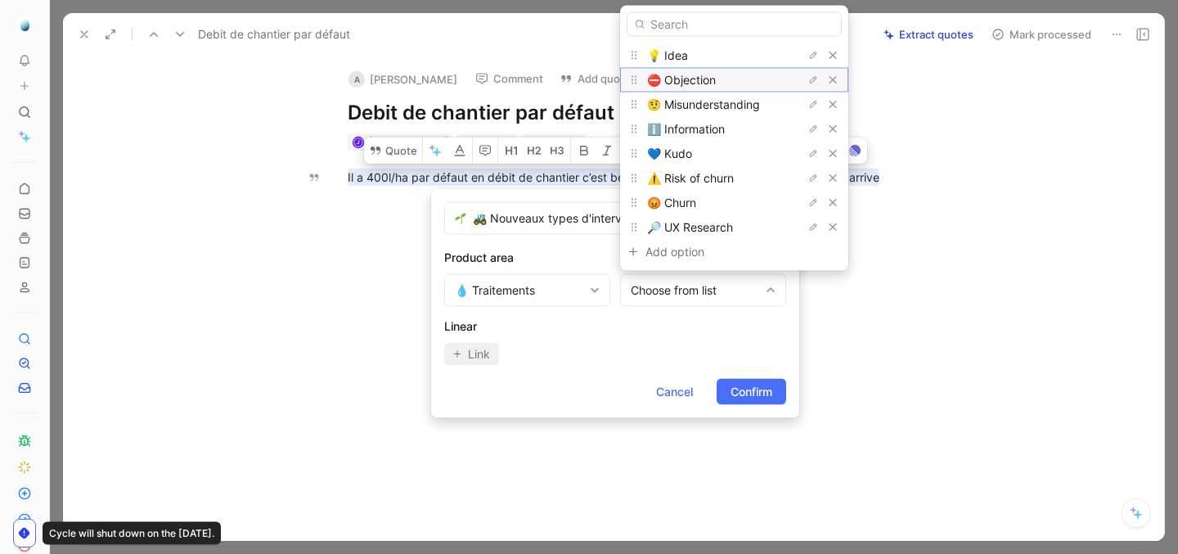
click at [711, 75] on span "⛔️ Objection" at bounding box center [681, 80] width 69 height 14
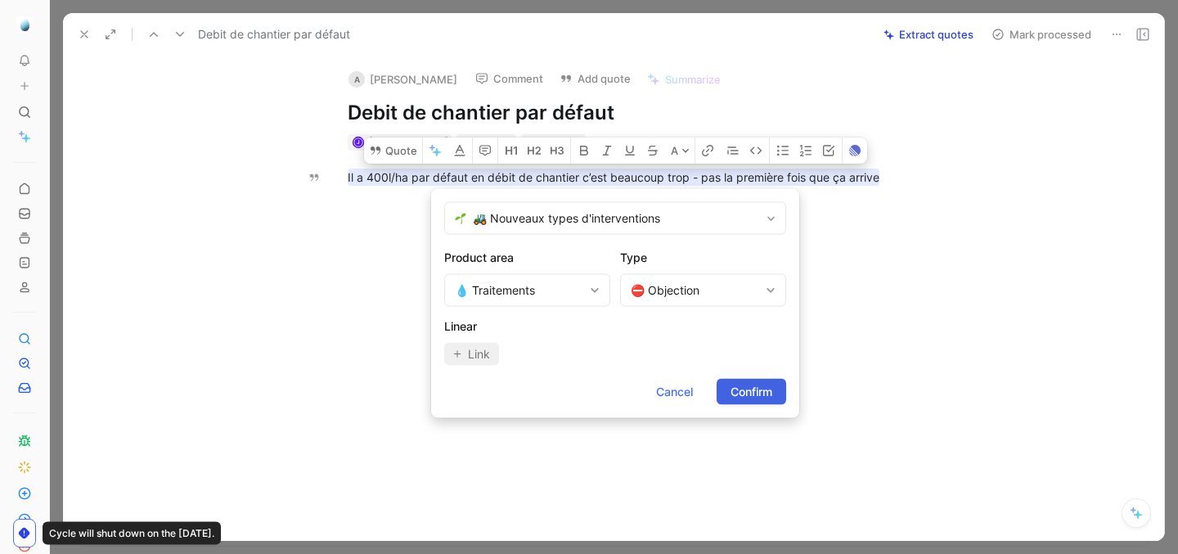
click at [749, 391] on span "Confirm" at bounding box center [751, 392] width 42 height 20
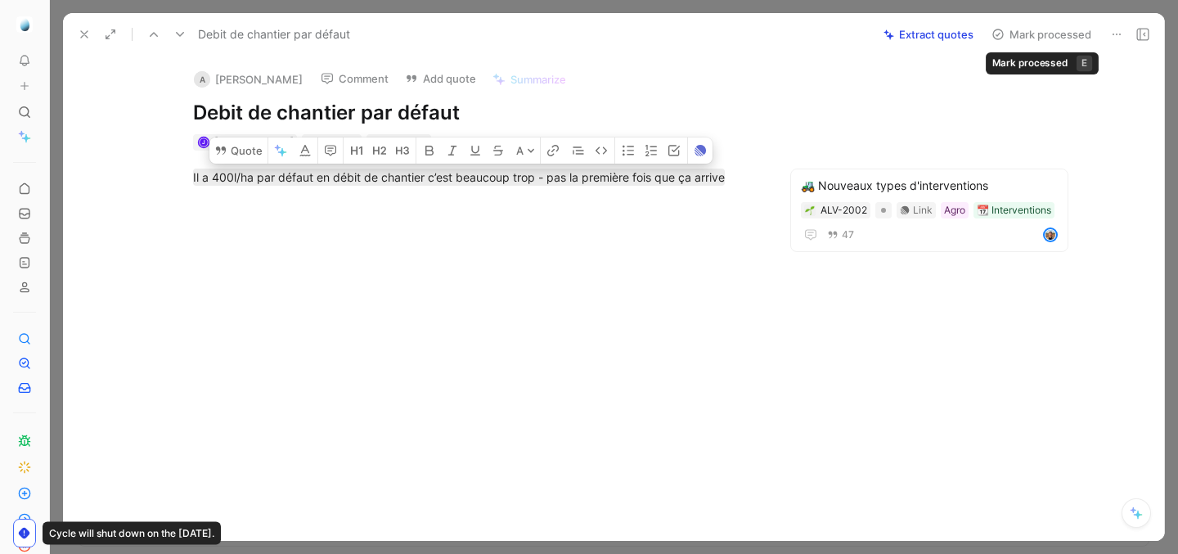
click at [1039, 33] on button "Mark processed" at bounding box center [1041, 34] width 115 height 23
